Goal: Communication & Community: Answer question/provide support

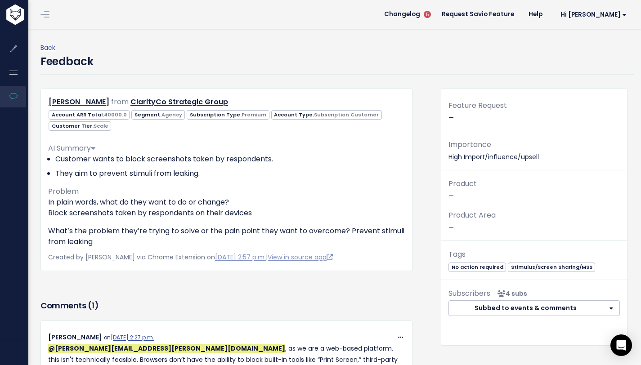
scroll to position [86, 0]
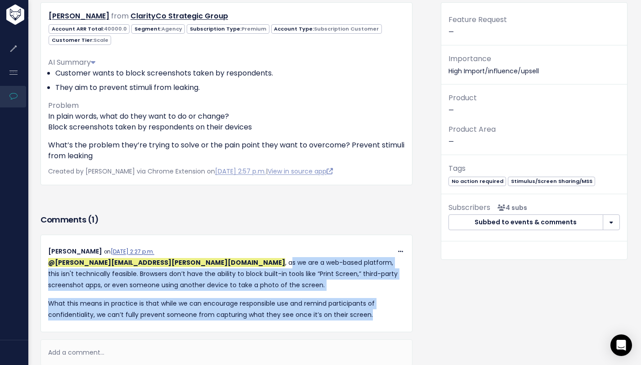
drag, startPoint x: 140, startPoint y: 263, endPoint x: 394, endPoint y: 318, distance: 260.4
click at [394, 318] on div "@[PERSON_NAME][EMAIL_ADDRESS][PERSON_NAME][DOMAIN_NAME] , as we are a web-based…" at bounding box center [226, 289] width 356 height 64
copy div "as we are a web-based platform, this isn't technically feasible. Browsers don’t…"
